Goal: Transaction & Acquisition: Purchase product/service

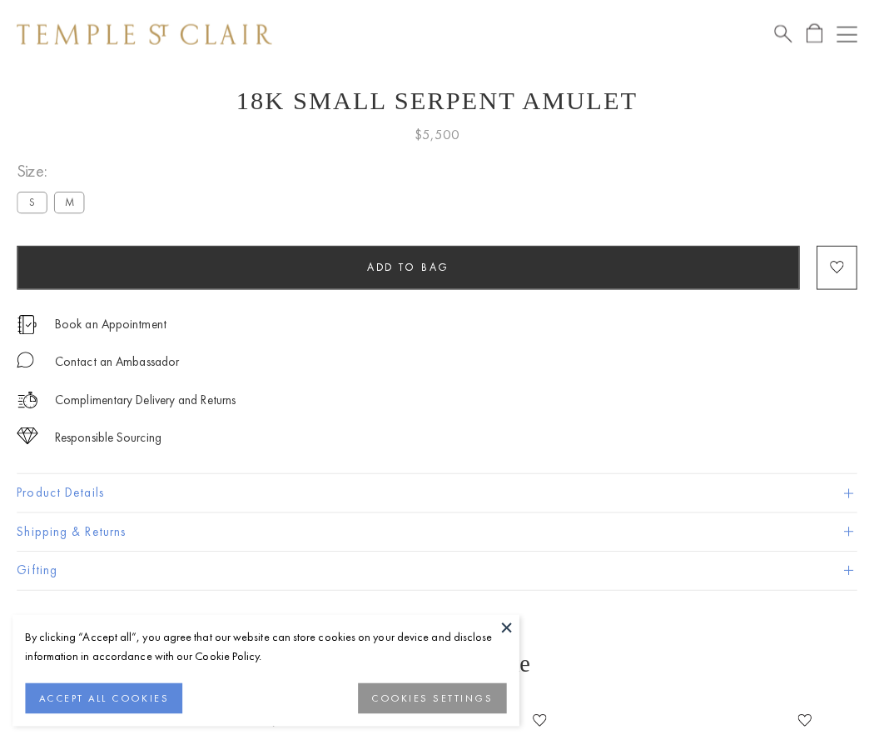
scroll to position [67, 0]
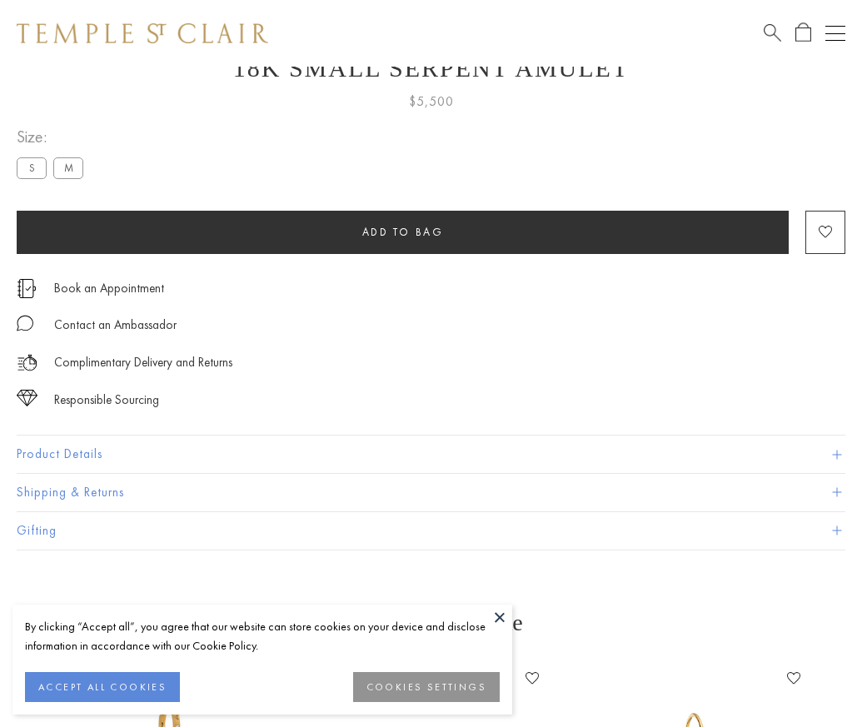
click at [402, 232] on span "Add to bag" at bounding box center [403, 232] width 82 height 14
